Goal: Information Seeking & Learning: Check status

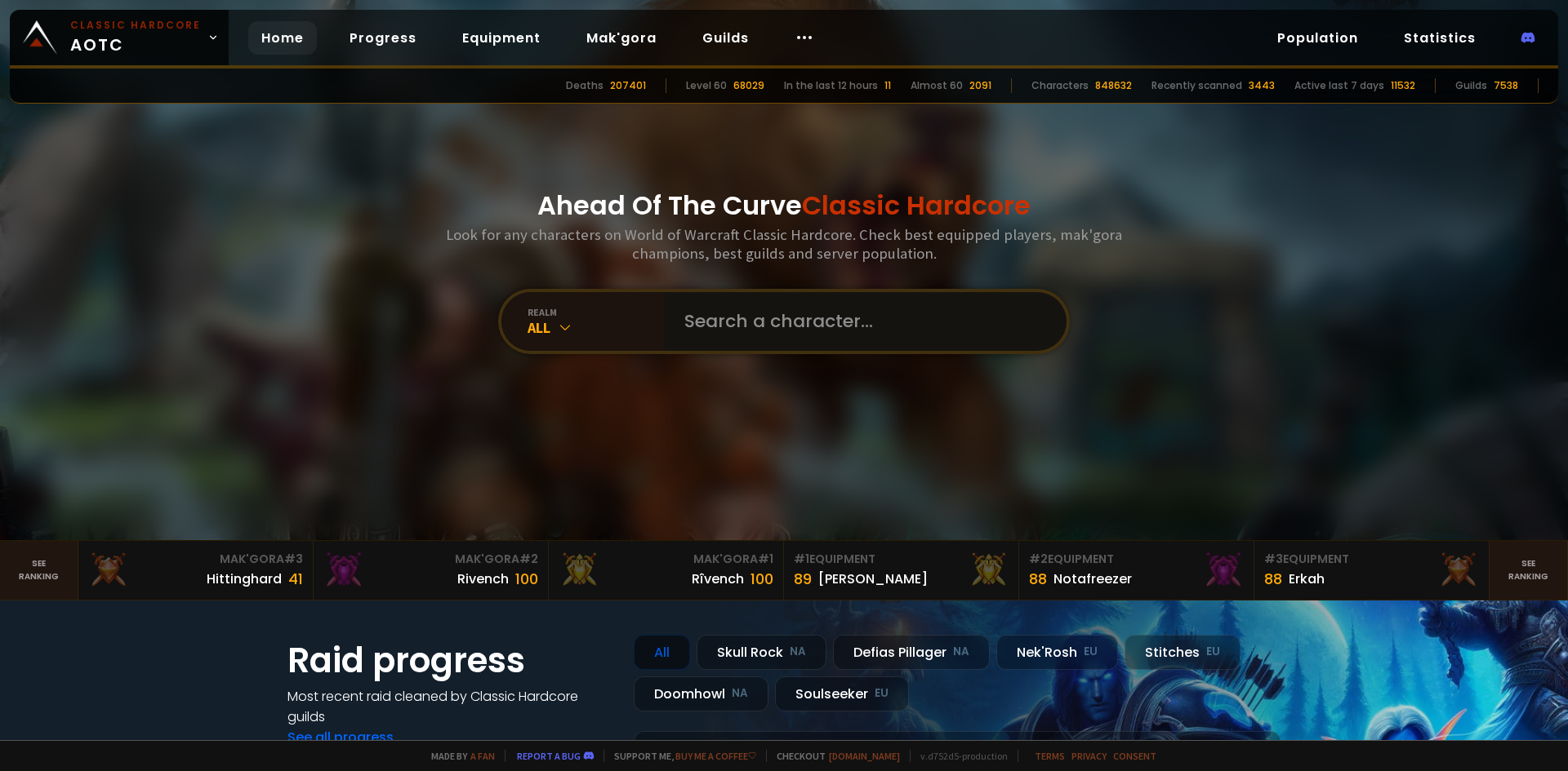
click at [783, 325] on input "text" at bounding box center [861, 321] width 373 height 59
type input "oeoeoeoeoe"
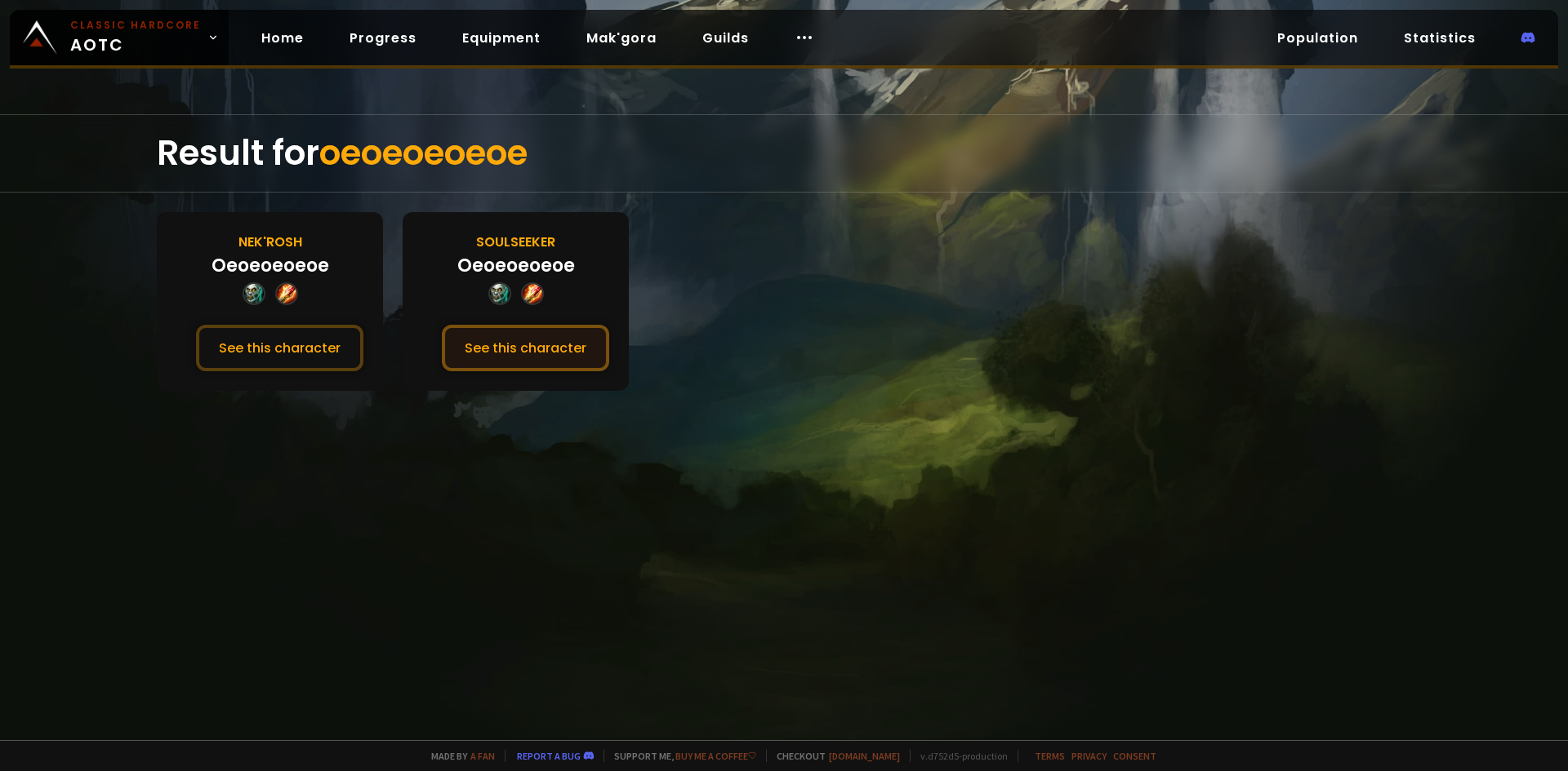
click at [534, 351] on button "See this character" at bounding box center [525, 348] width 168 height 47
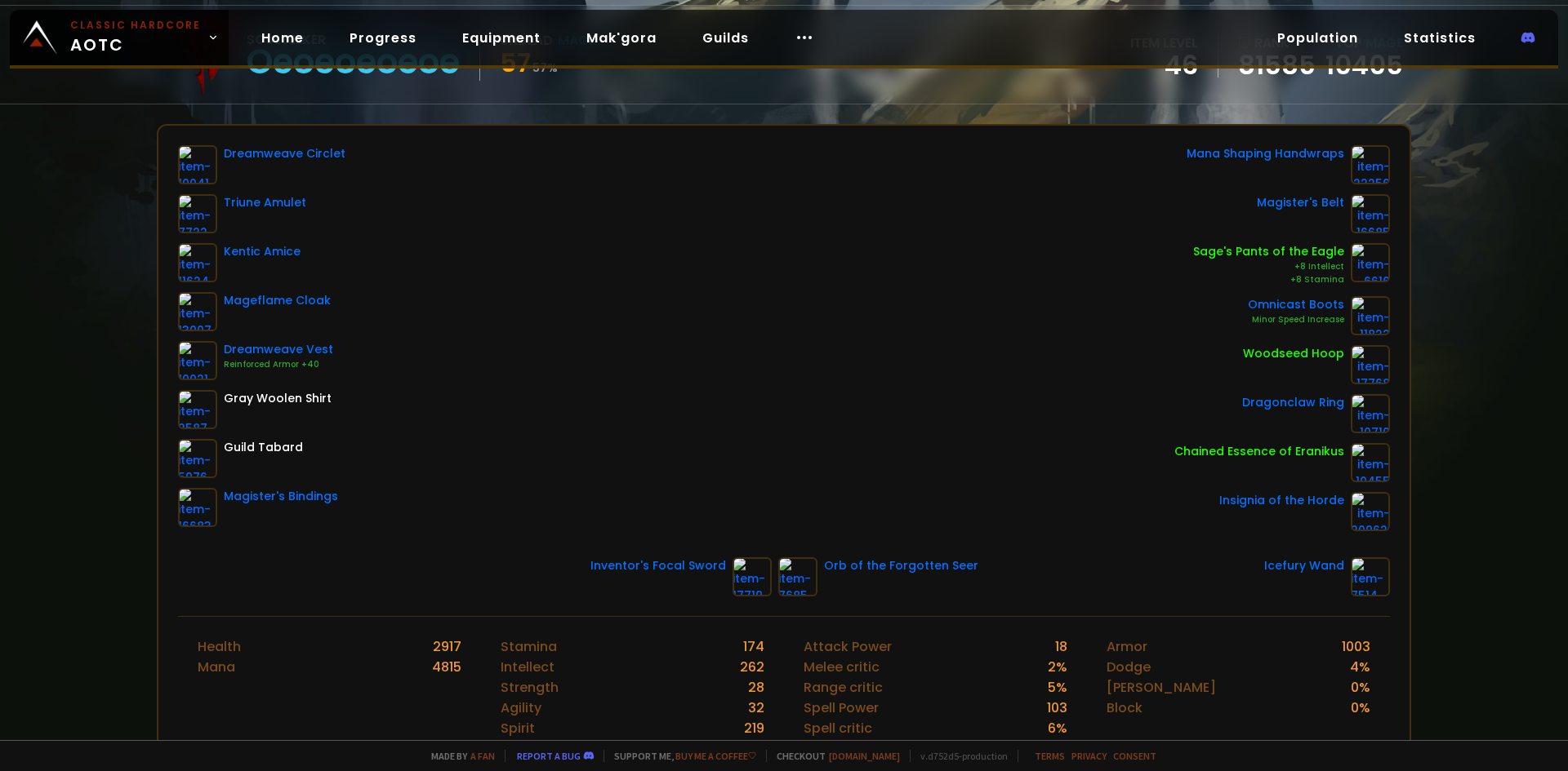
scroll to position [163, 0]
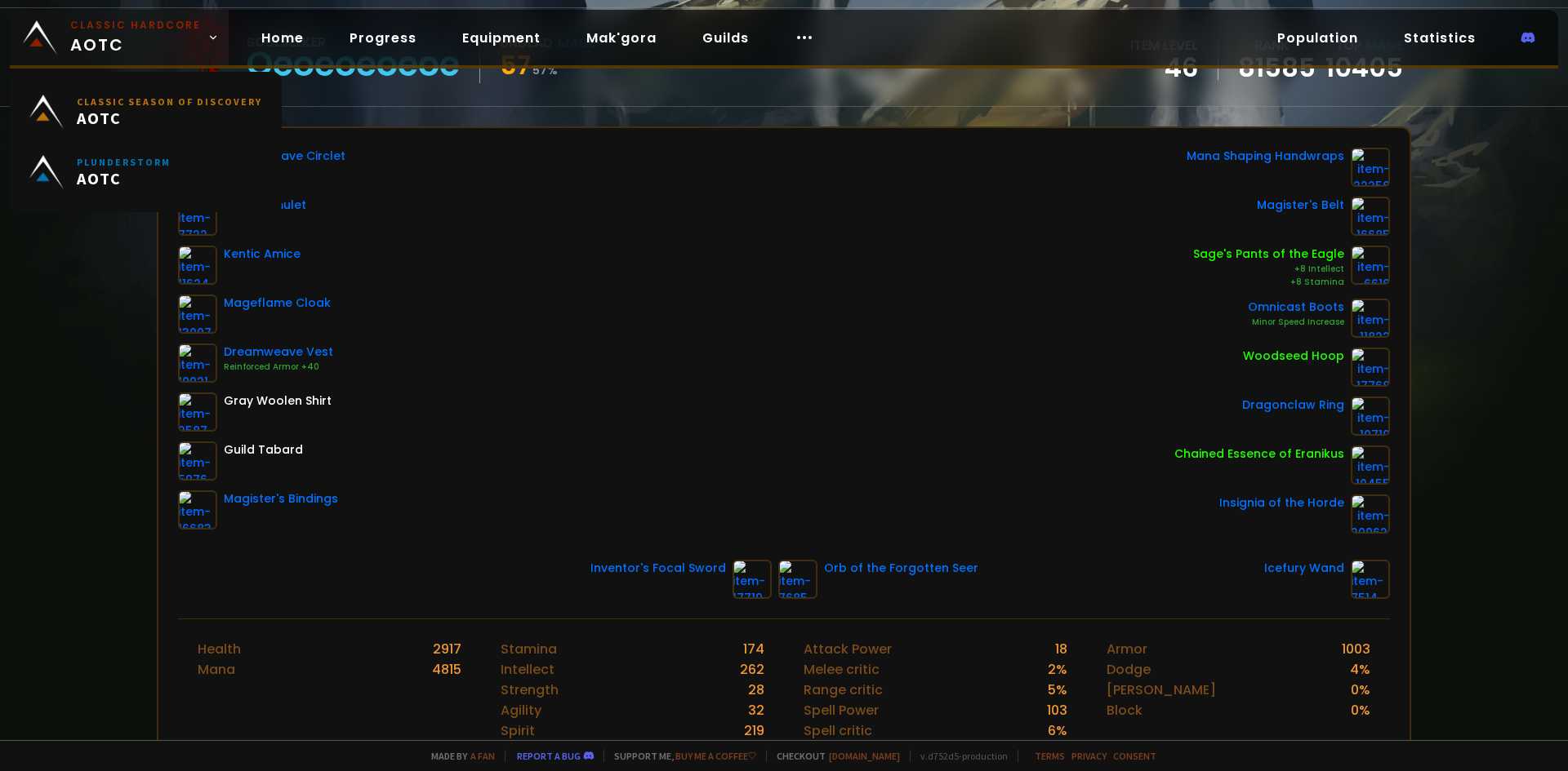
click at [104, 43] on span "Classic Hardcore AOTC" at bounding box center [135, 38] width 131 height 39
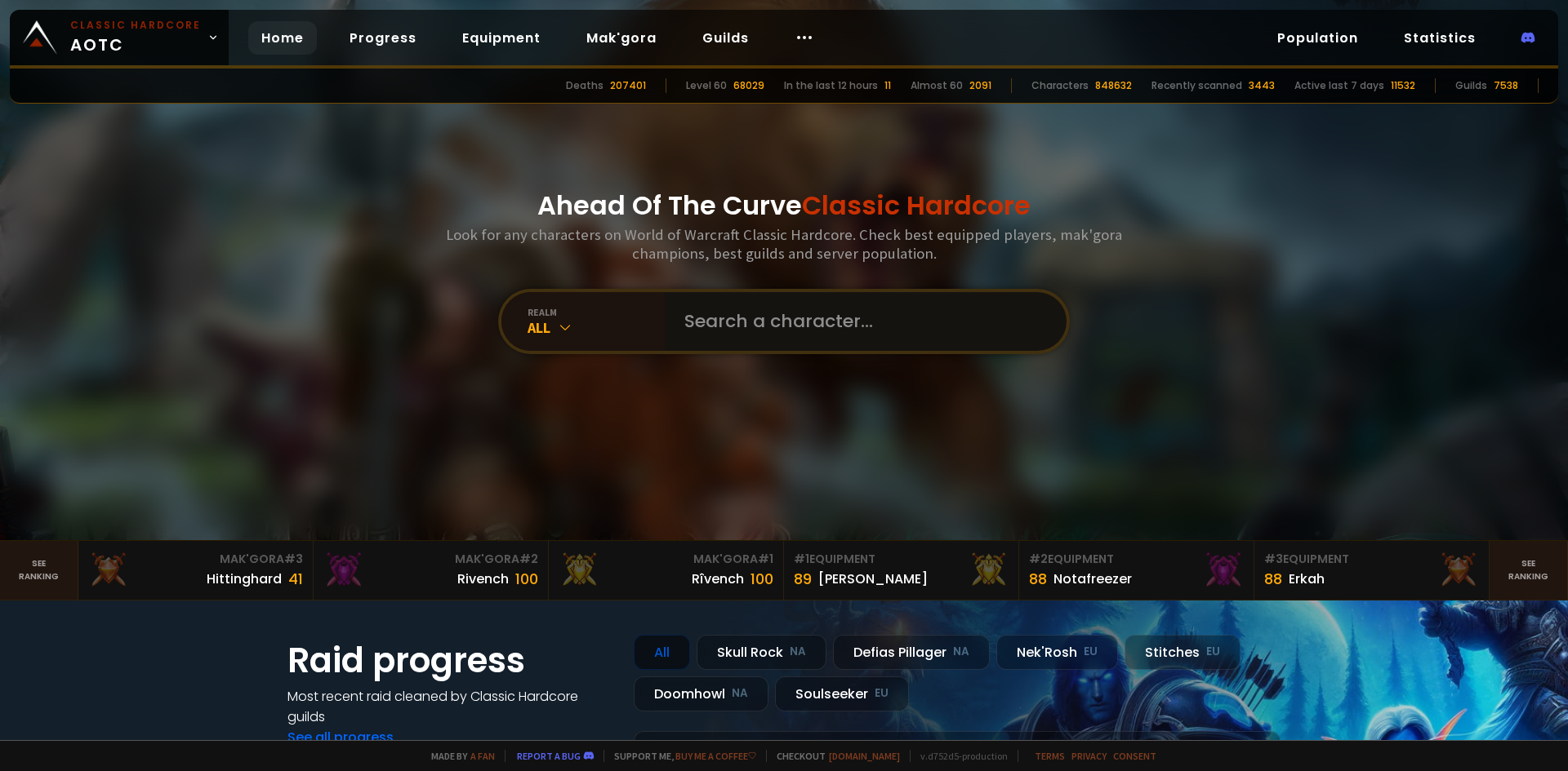
click at [713, 323] on input "text" at bounding box center [861, 321] width 373 height 59
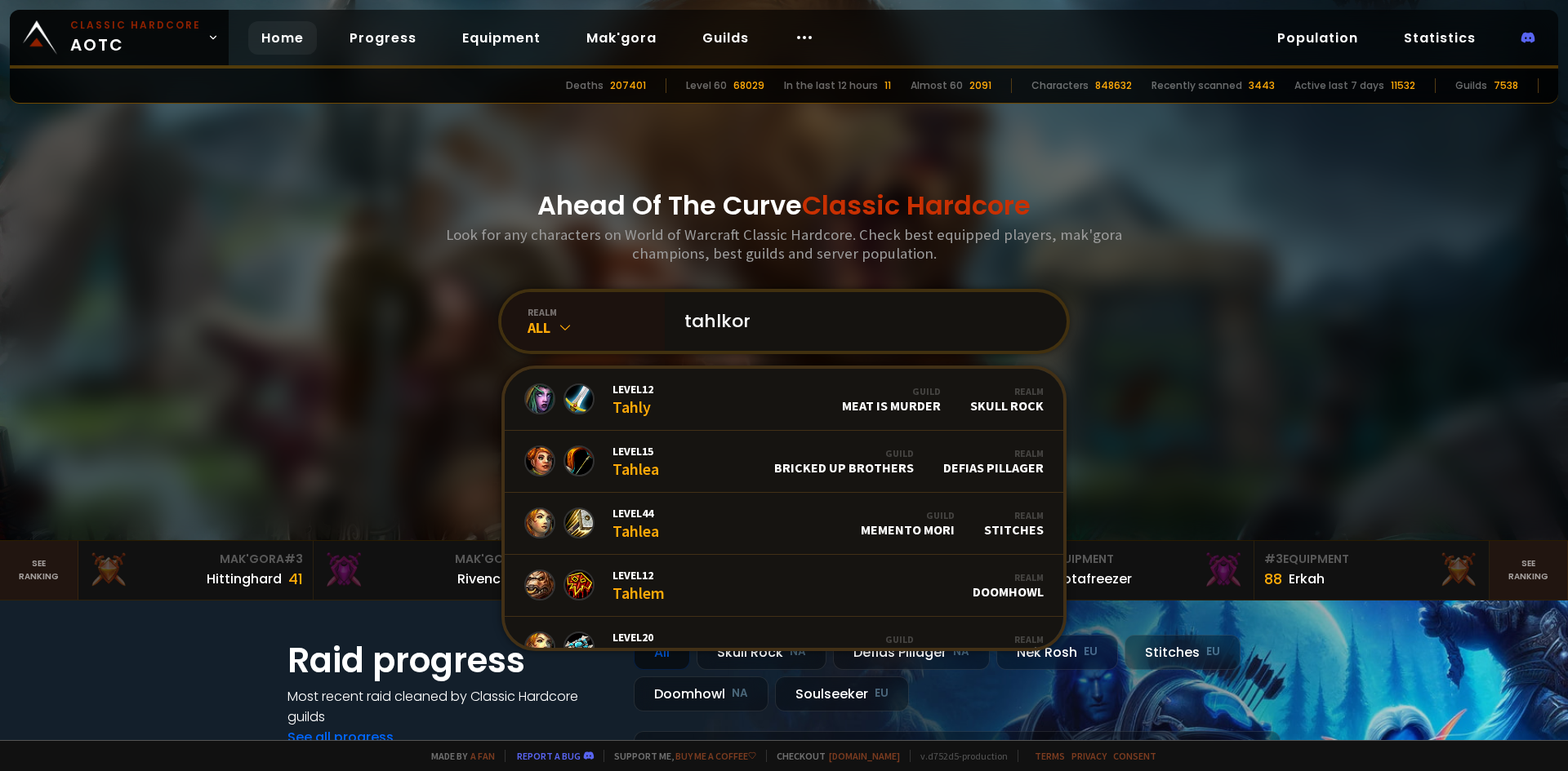
type input "tahlkore"
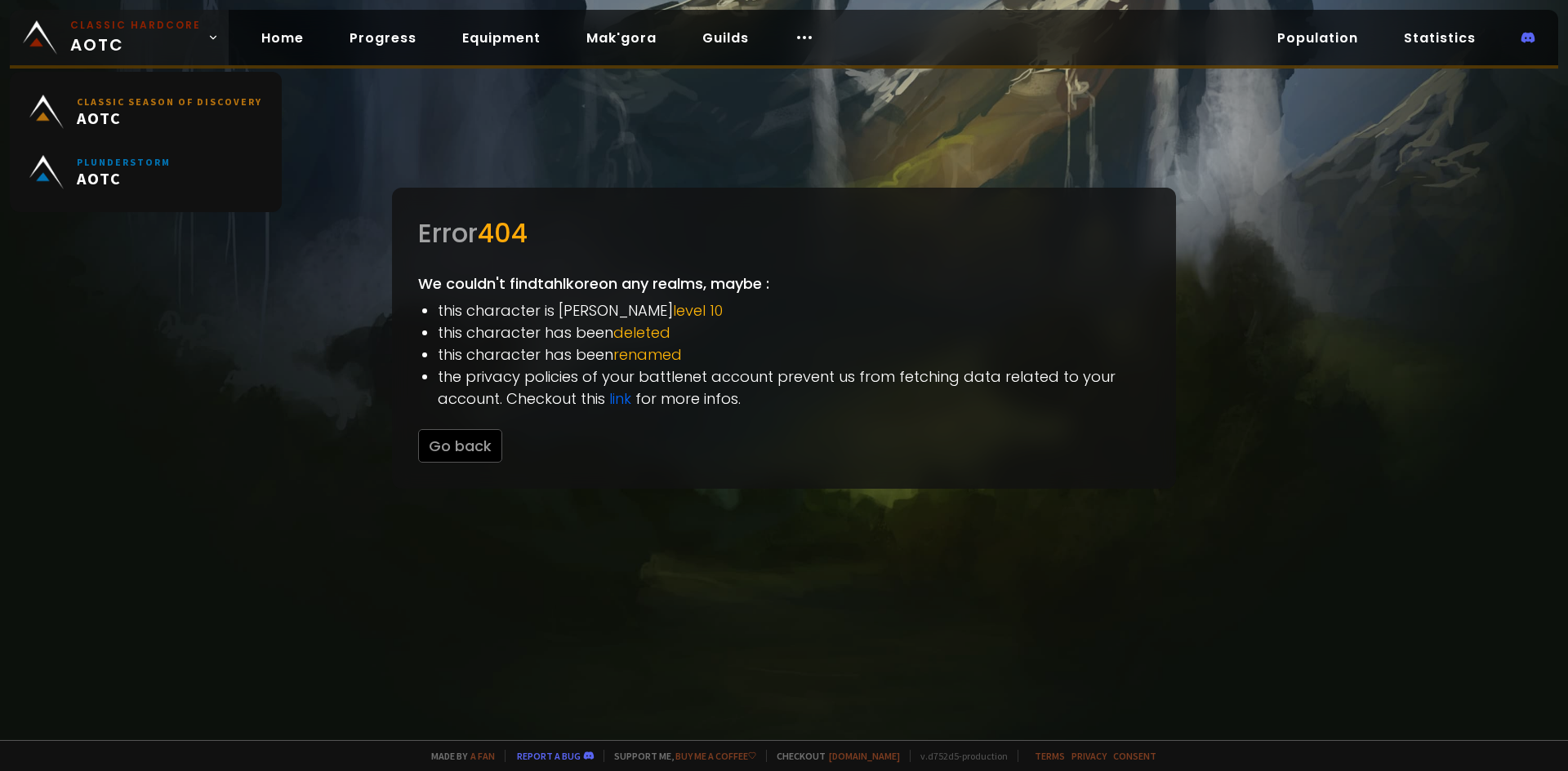
click at [125, 46] on span "Classic Hardcore AOTC" at bounding box center [135, 38] width 131 height 39
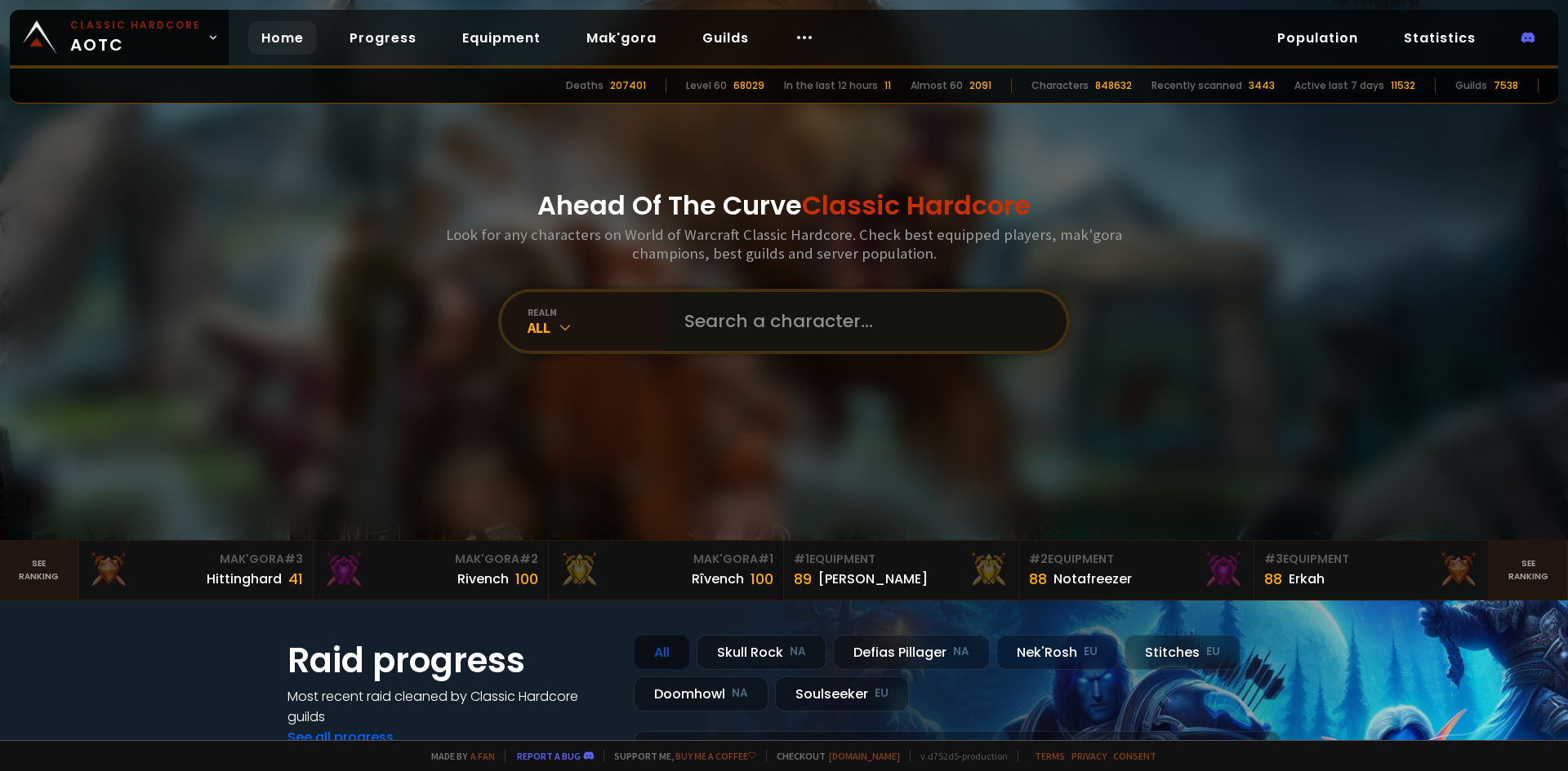
click at [717, 316] on input "text" at bounding box center [861, 321] width 373 height 59
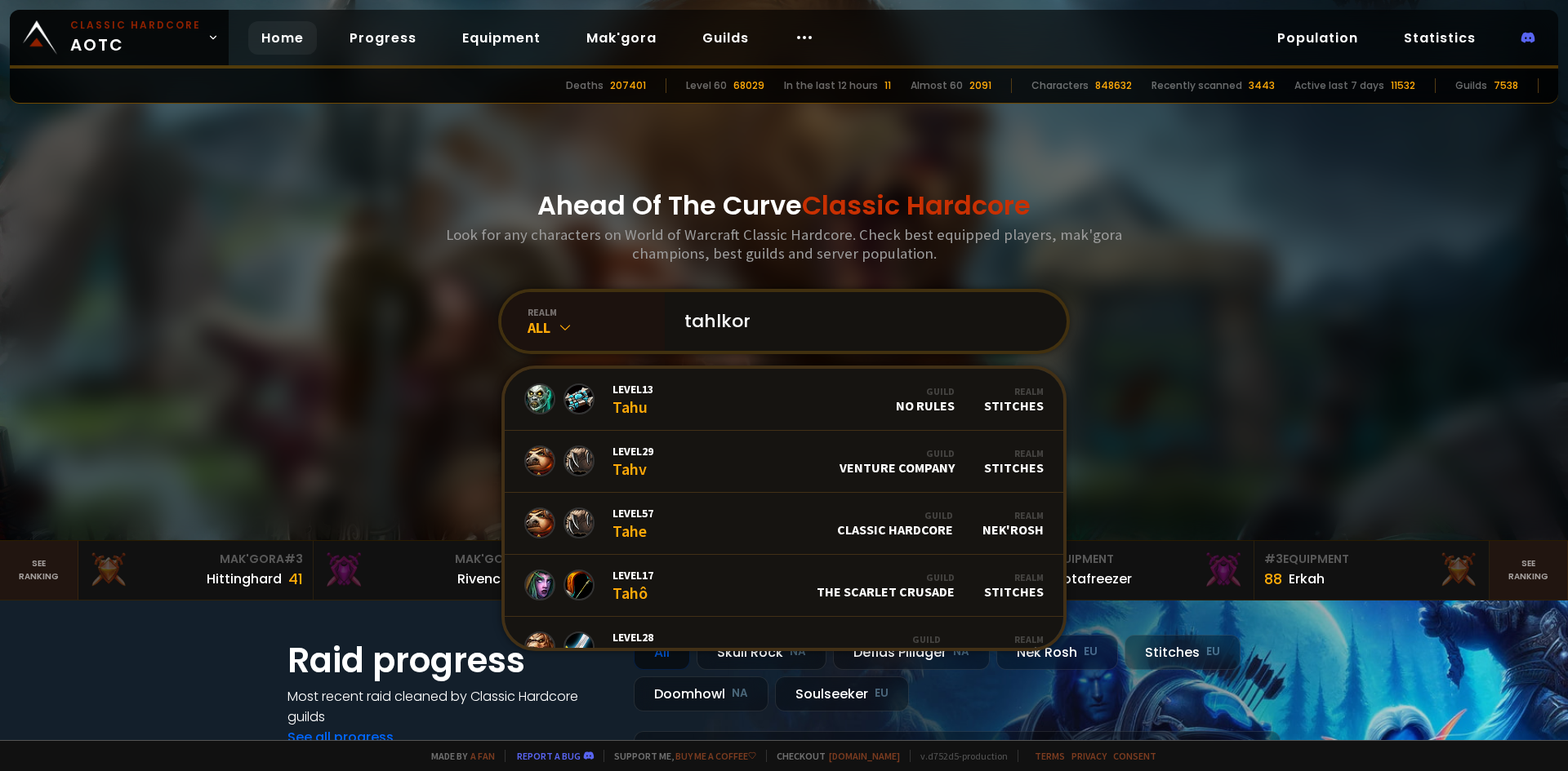
type input "tahlkora"
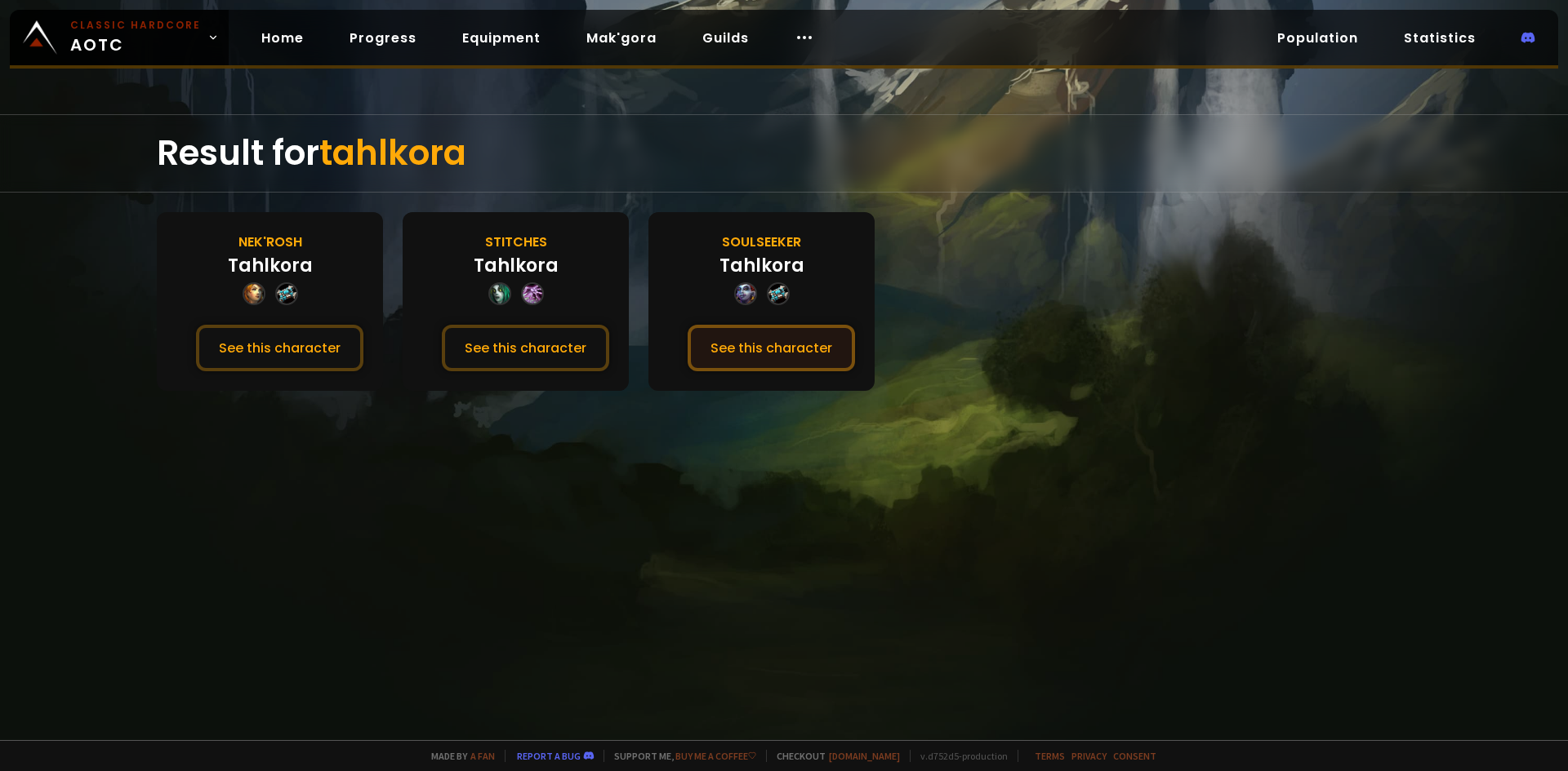
click at [783, 349] on button "See this character" at bounding box center [771, 348] width 168 height 47
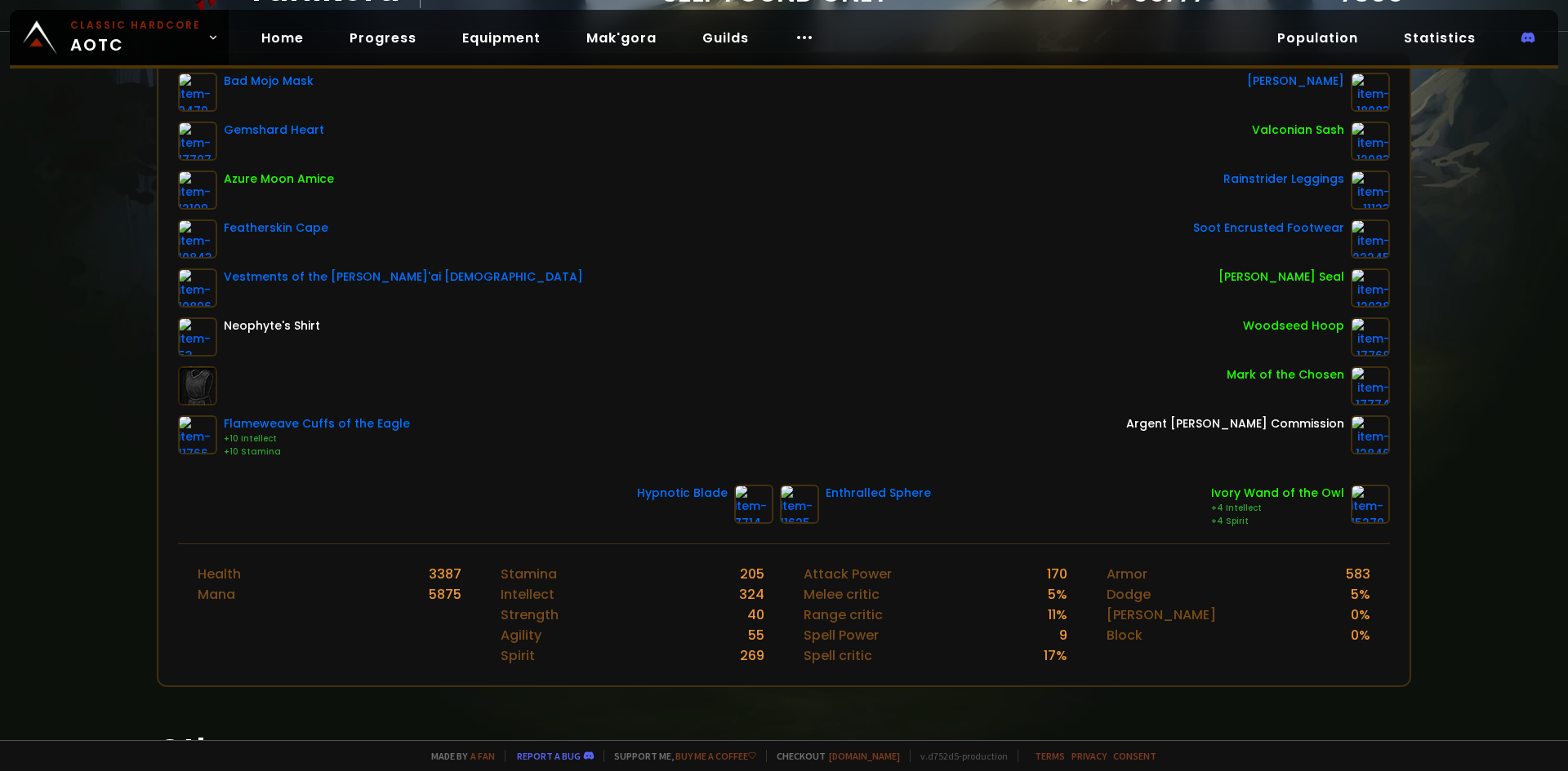
scroll to position [244, 0]
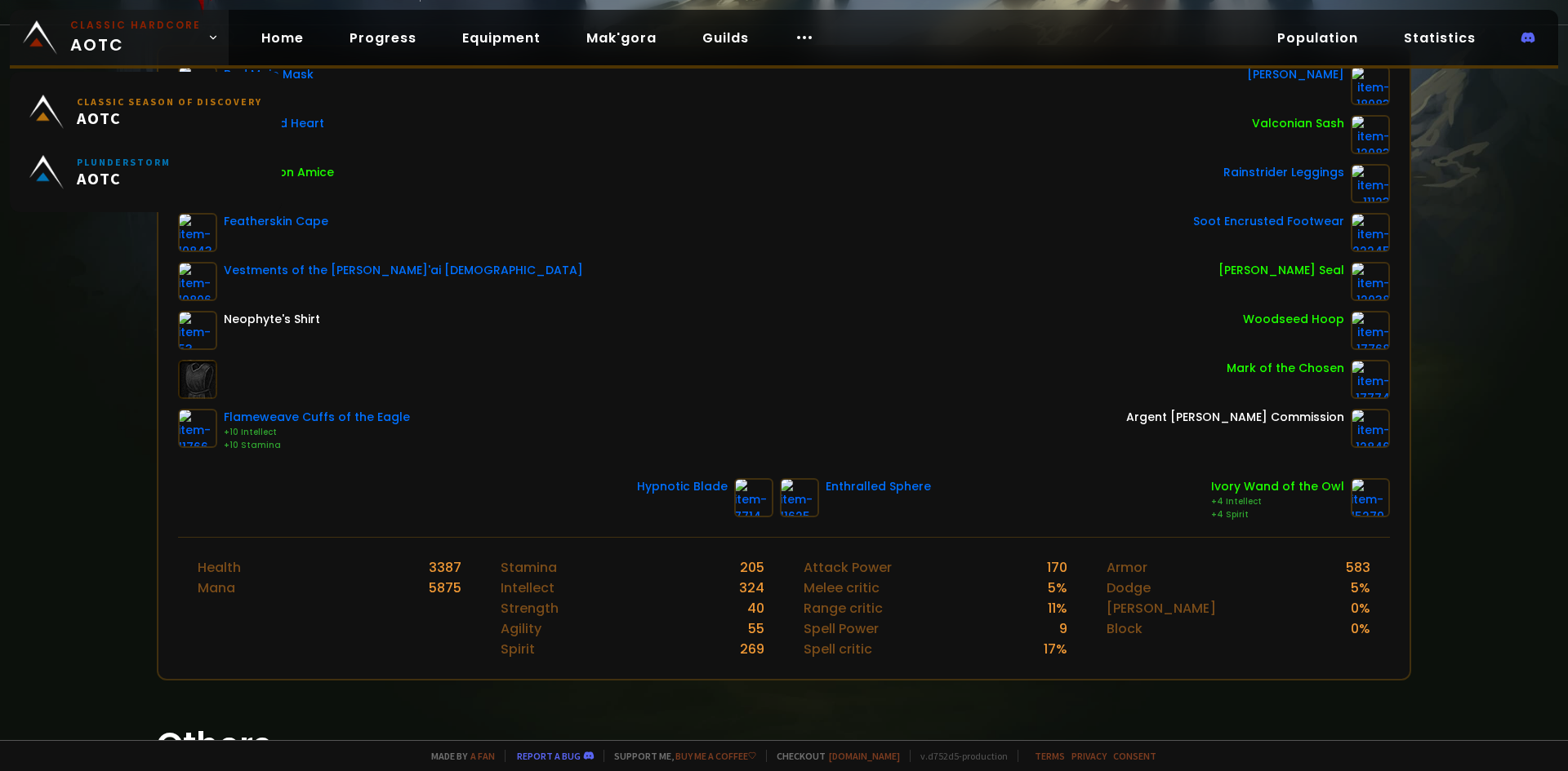
click at [121, 34] on span "Classic Hardcore AOTC" at bounding box center [135, 38] width 131 height 39
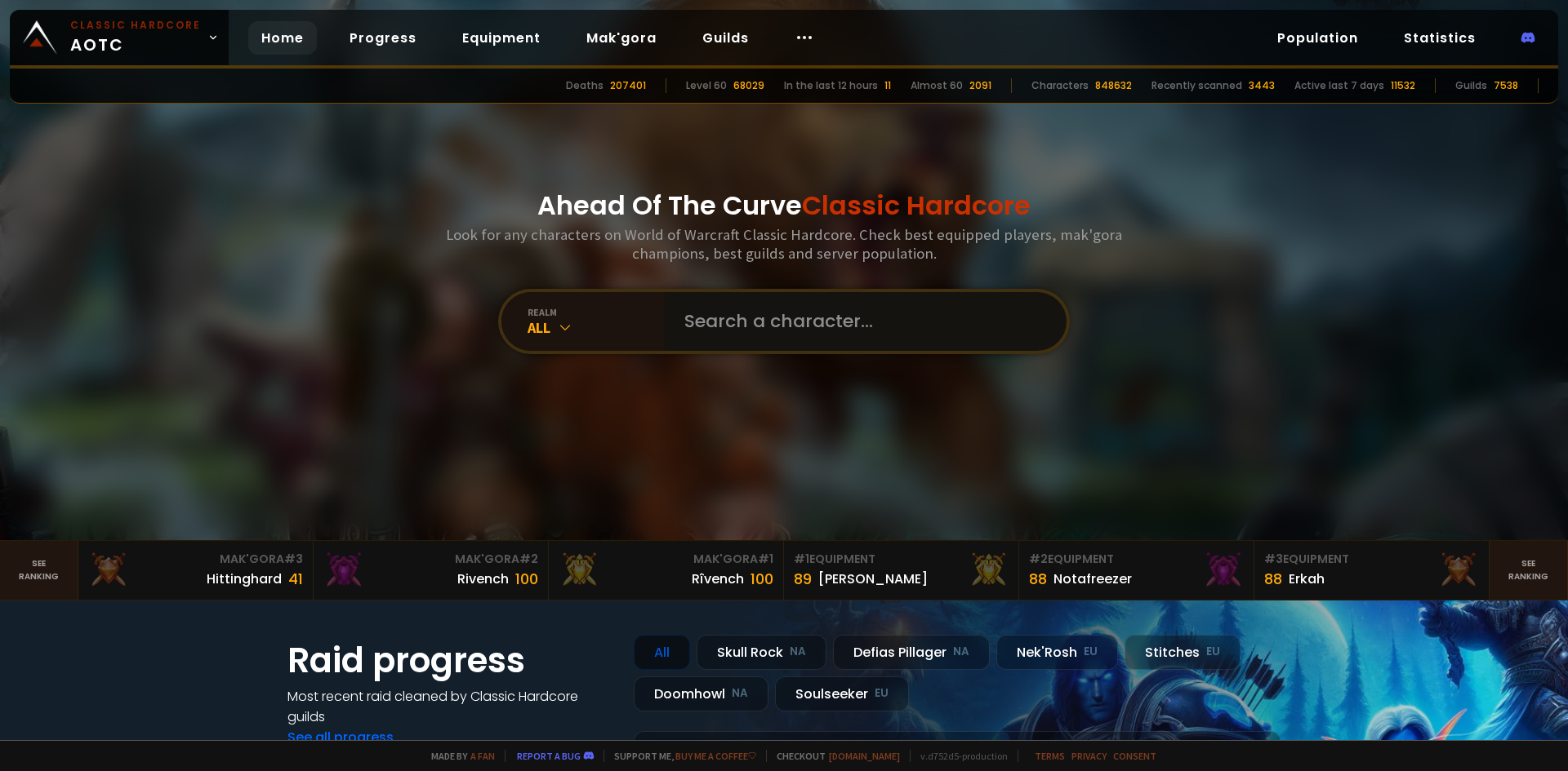
click at [740, 309] on input "text" at bounding box center [861, 321] width 373 height 59
type input "anana"
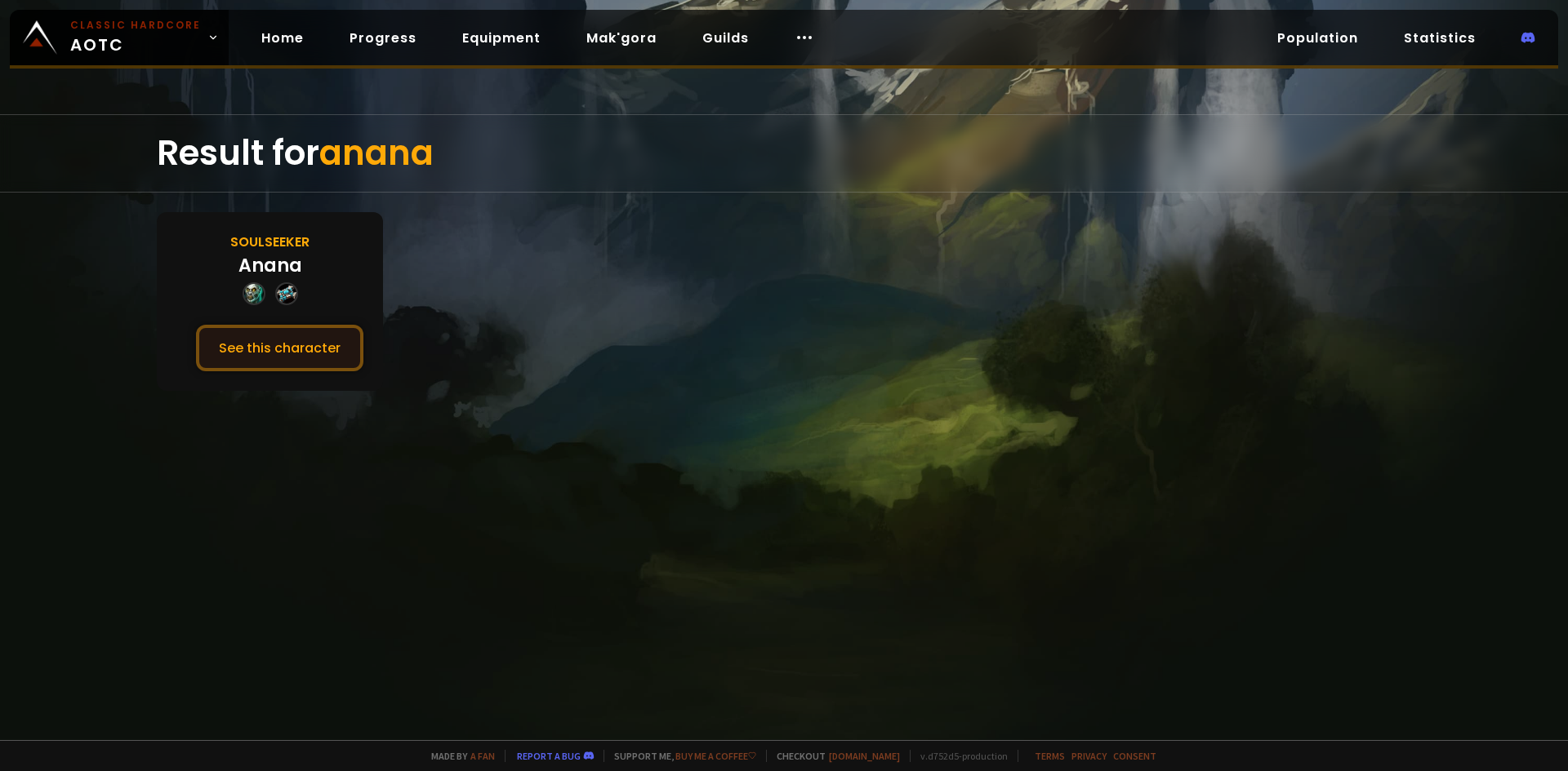
click at [333, 340] on button "See this character" at bounding box center [280, 348] width 168 height 47
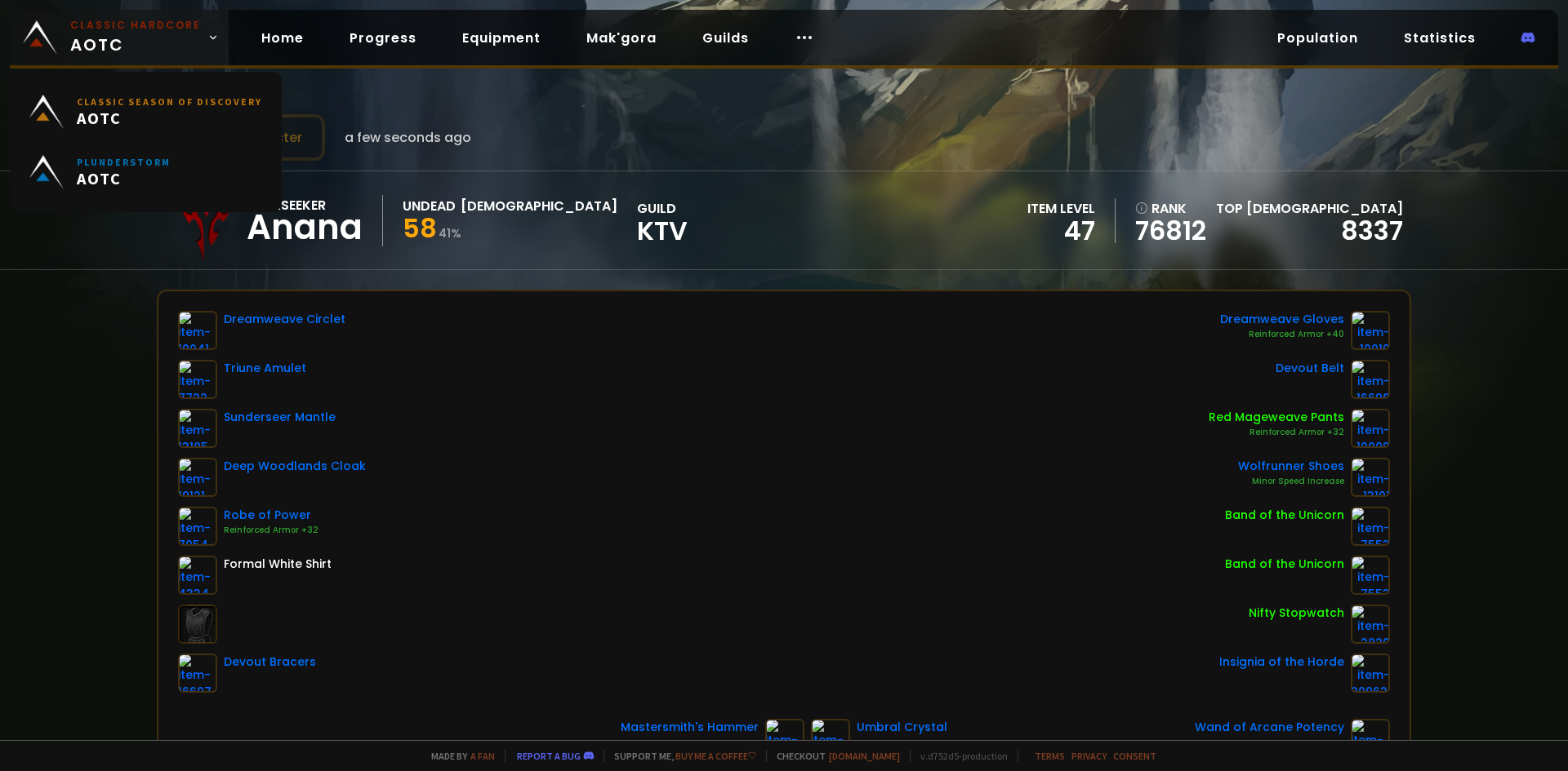
drag, startPoint x: 116, startPoint y: 38, endPoint x: 133, endPoint y: 40, distance: 17.1
click at [116, 38] on span "Classic Hardcore AOTC" at bounding box center [135, 38] width 131 height 39
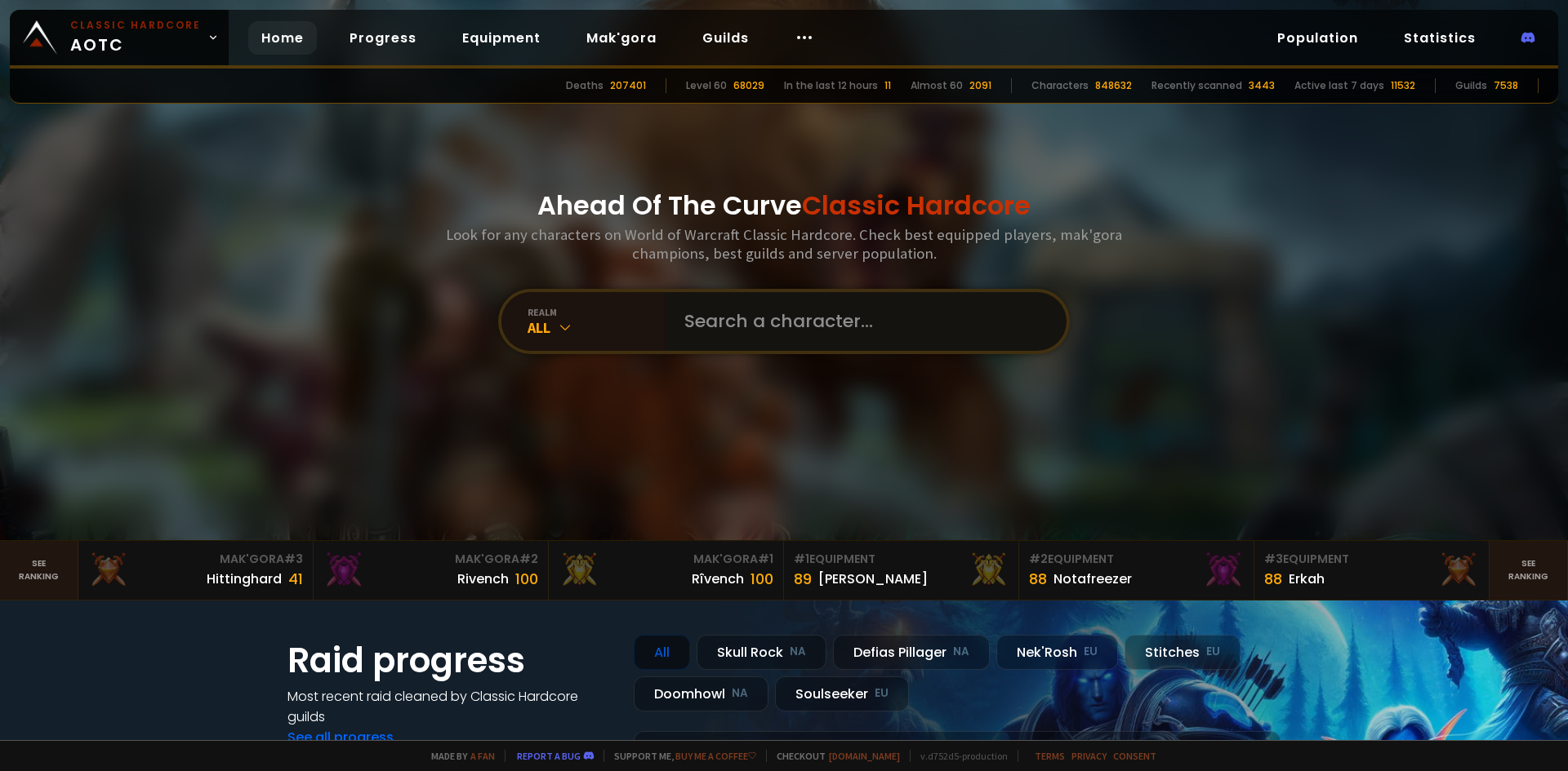
click at [763, 330] on input "text" at bounding box center [861, 321] width 373 height 59
type input "[PERSON_NAME]"
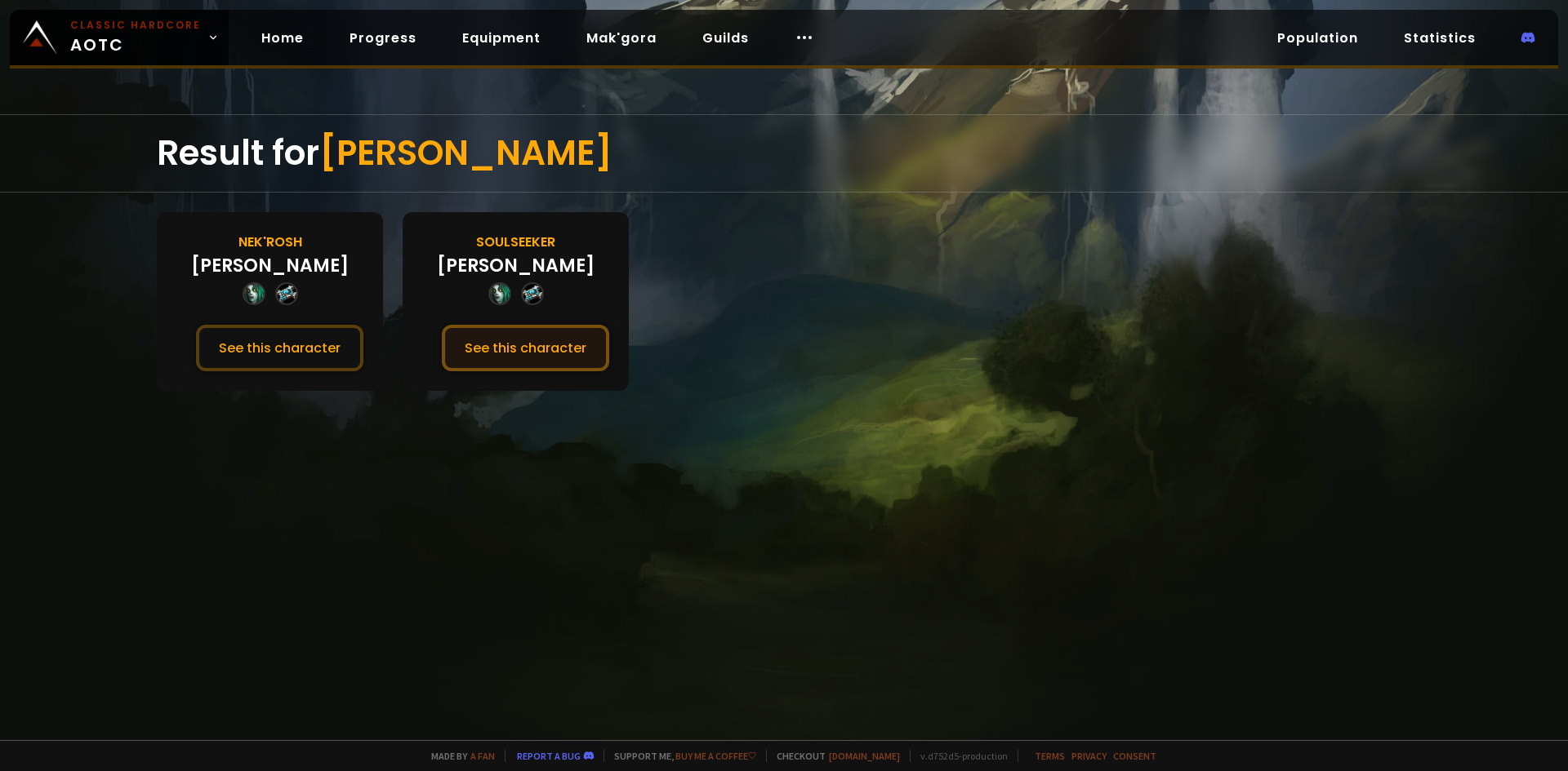
click at [580, 356] on button "See this character" at bounding box center [525, 348] width 168 height 47
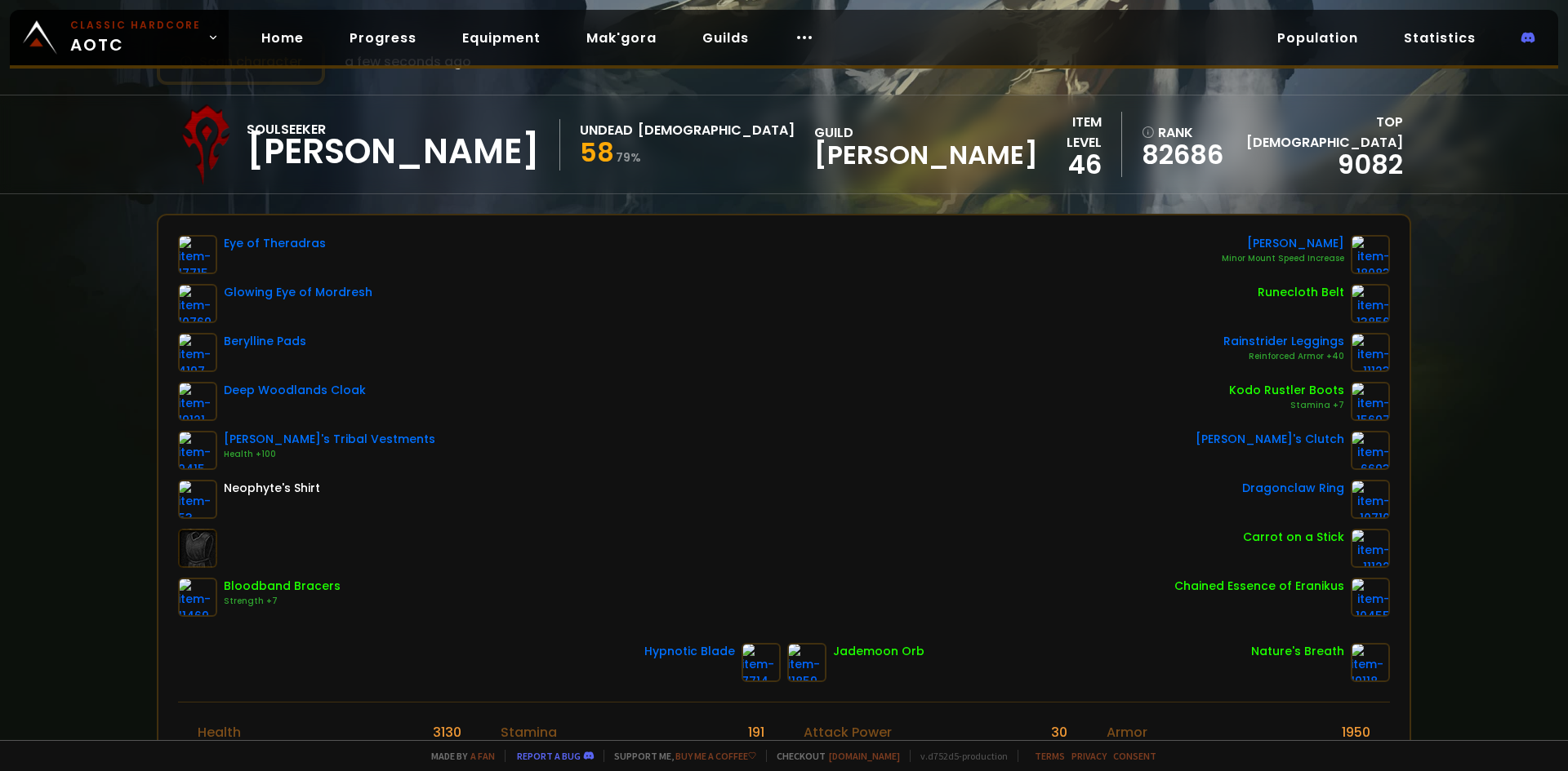
scroll to position [81, 0]
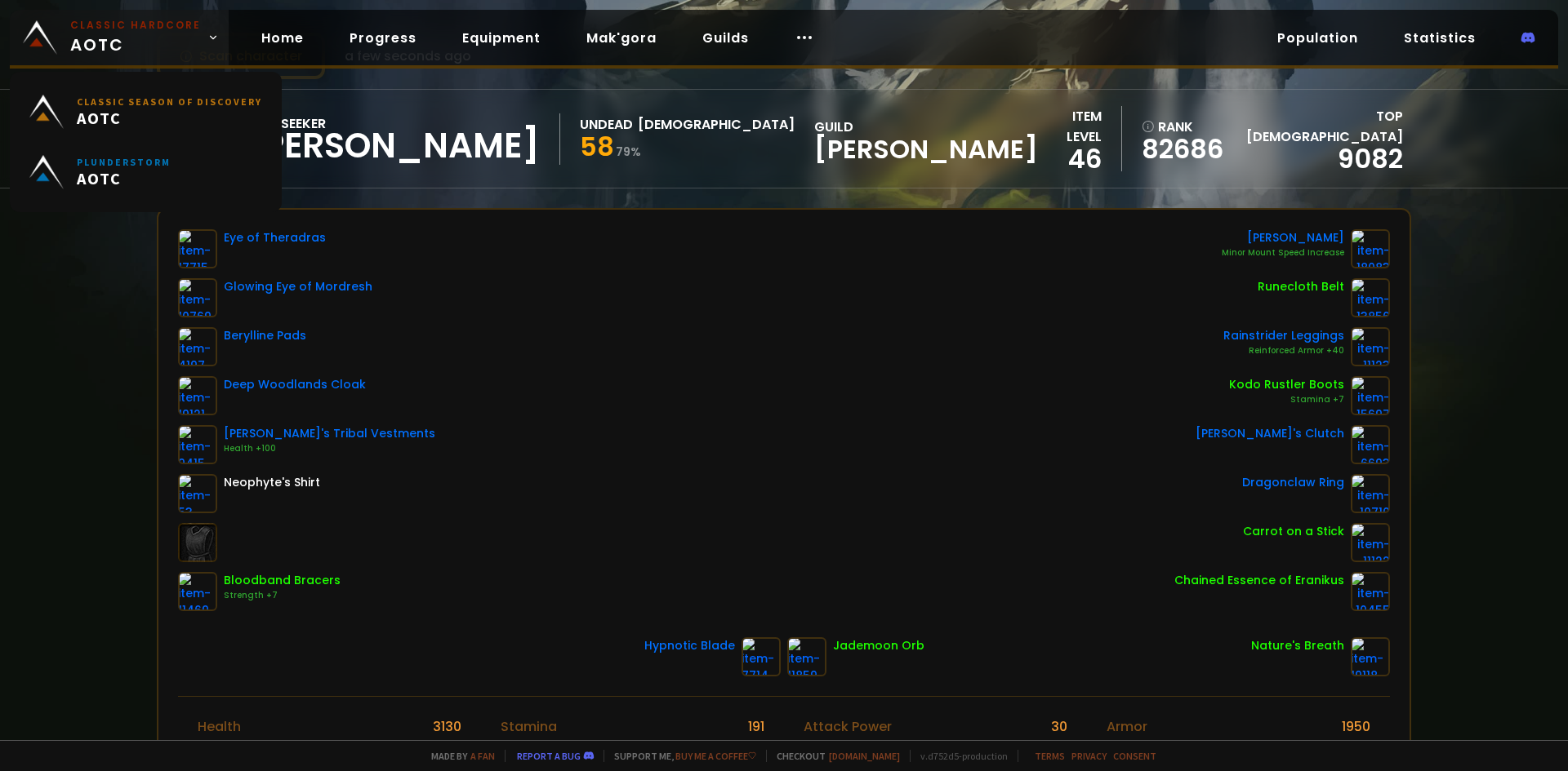
drag, startPoint x: 153, startPoint y: 34, endPoint x: 220, endPoint y: 58, distance: 71.2
click at [153, 34] on span "Classic Hardcore AOTC" at bounding box center [135, 38] width 131 height 39
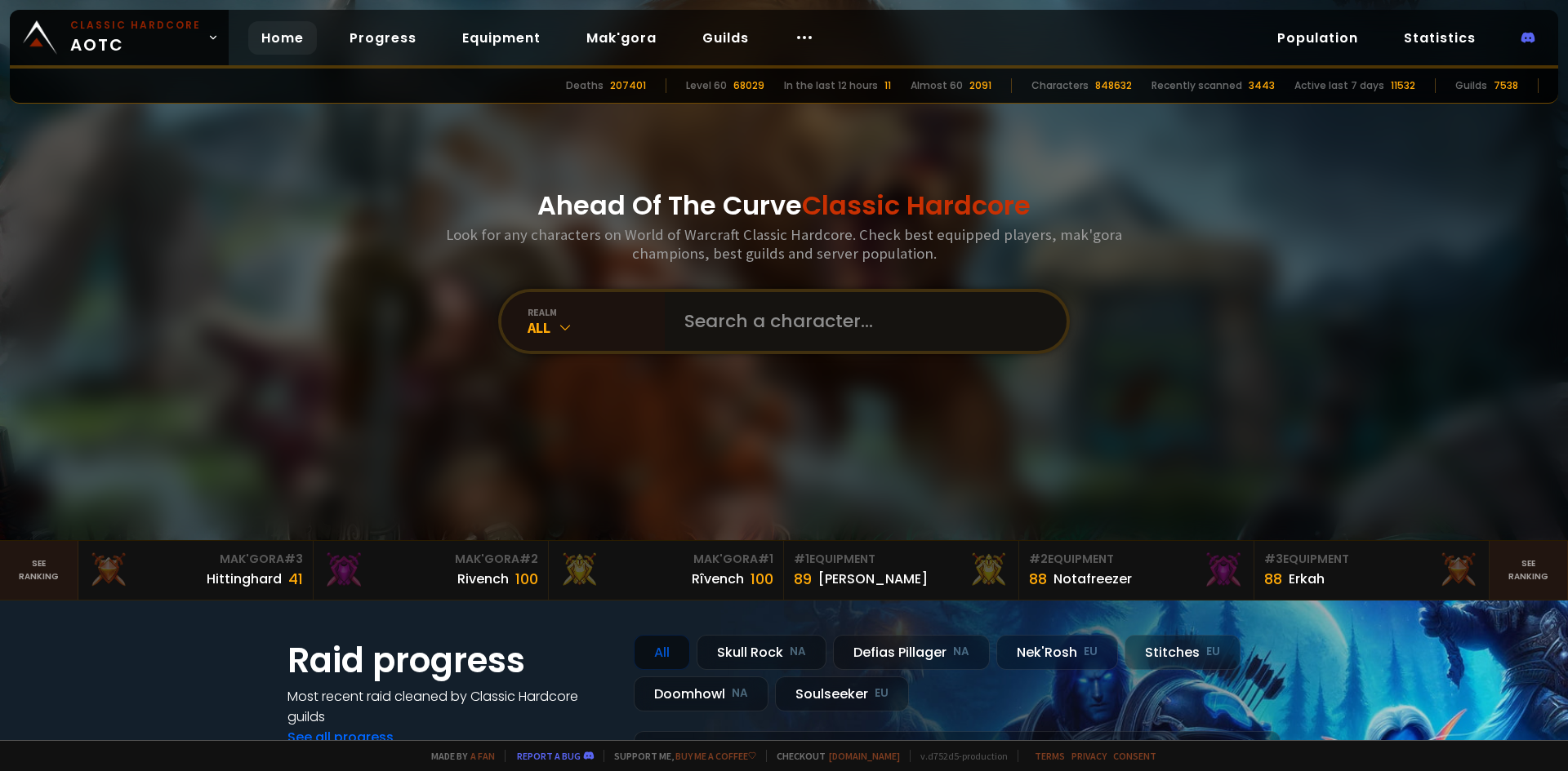
click at [821, 324] on input "text" at bounding box center [861, 321] width 373 height 59
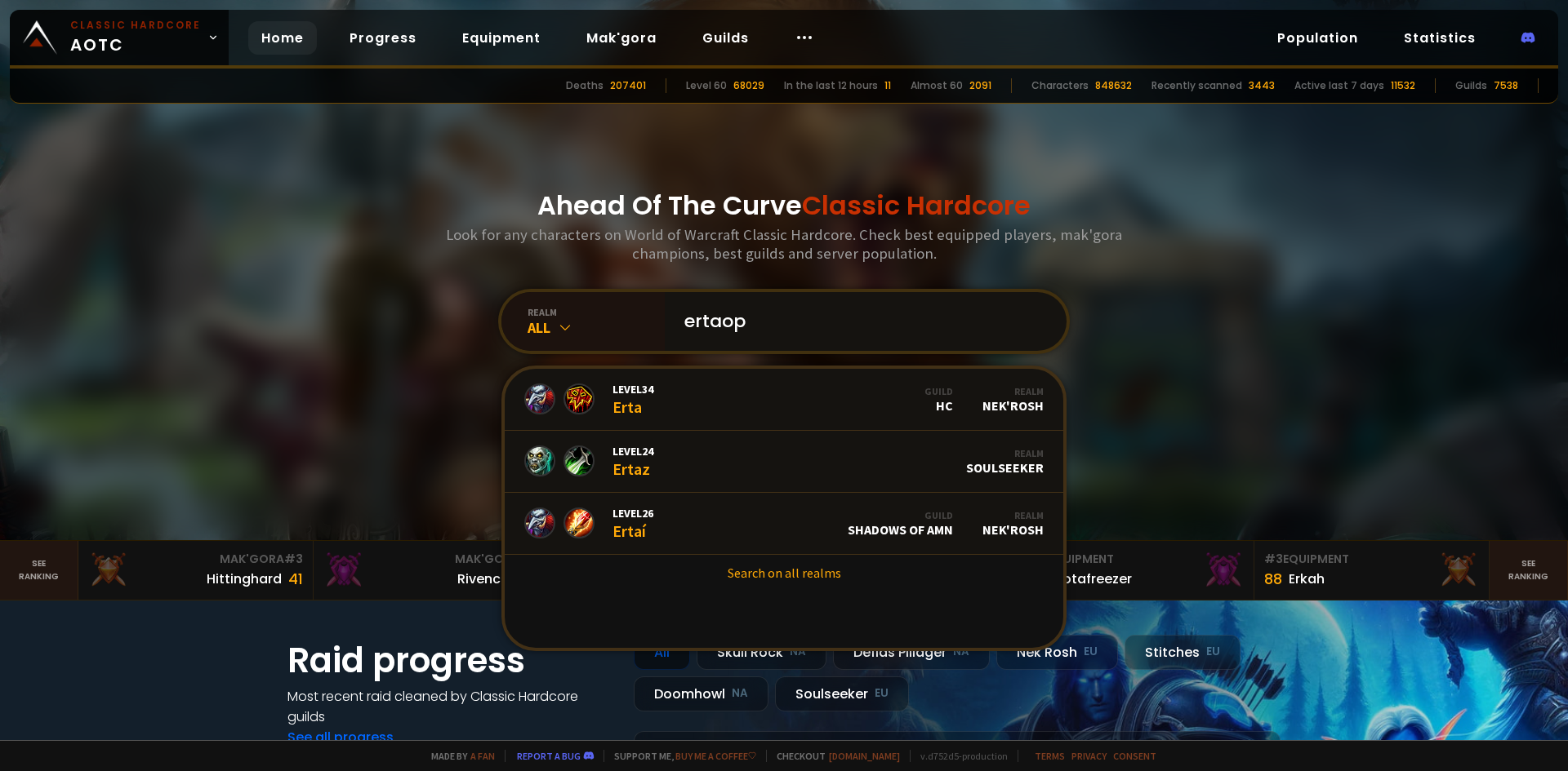
type input "ertaopg"
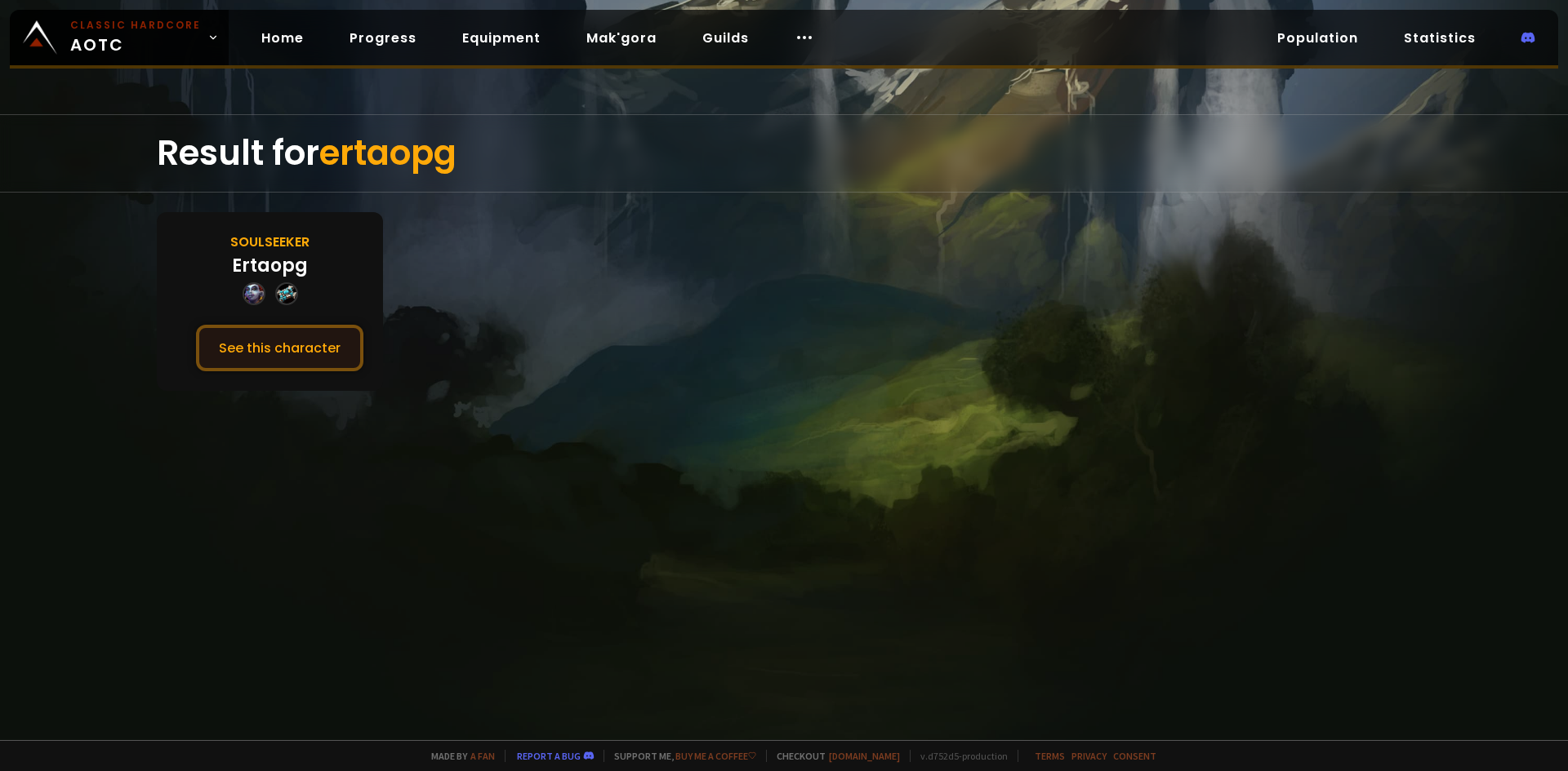
click at [321, 332] on button "See this character" at bounding box center [280, 348] width 168 height 47
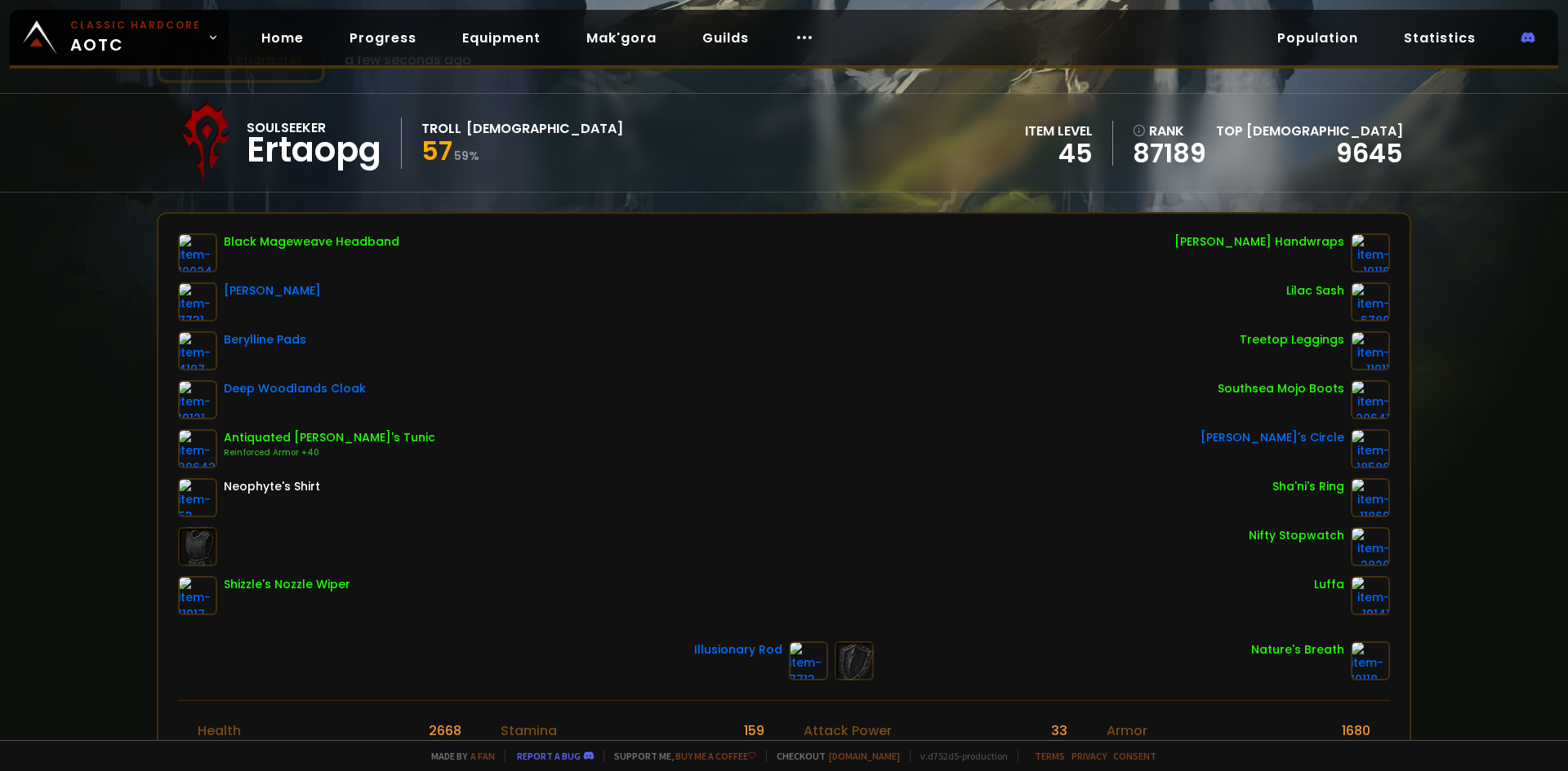
scroll to position [81, 0]
